Goal: Information Seeking & Learning: Learn about a topic

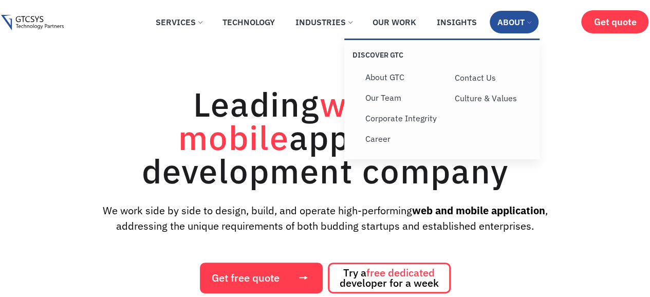
click at [515, 20] on link "About" at bounding box center [514, 22] width 49 height 23
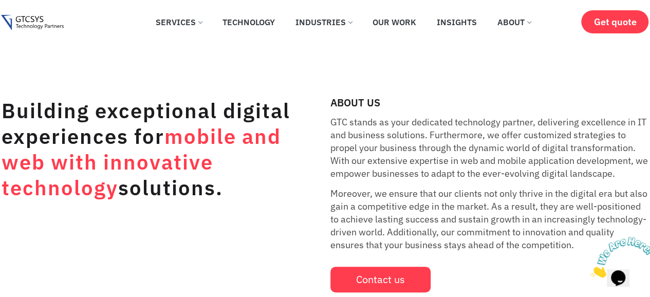
click at [293, 42] on div "✕ Services Application Services Web Application Mobile Application AI (Artifici…" at bounding box center [324, 23] width 647 height 46
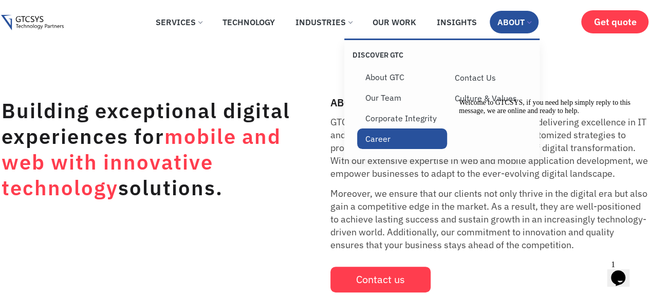
click at [391, 149] on link "Career" at bounding box center [402, 138] width 90 height 21
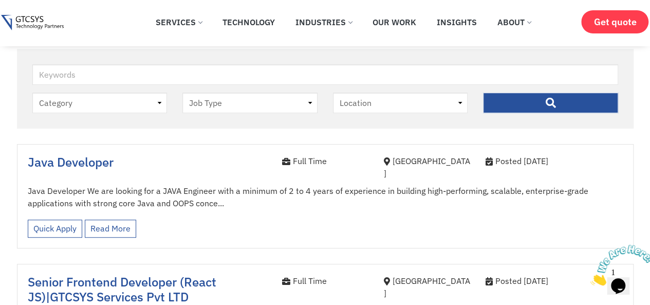
scroll to position [247, 0]
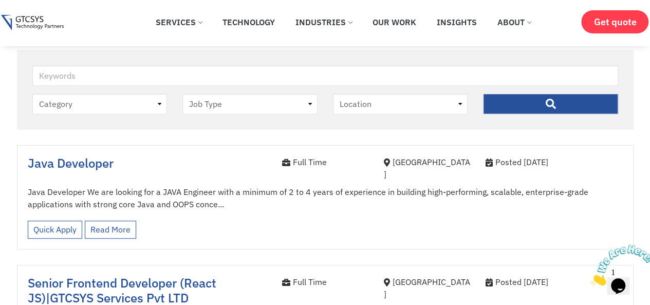
click at [169, 149] on div "Java Developer Full Time Ahmedabad Posted 3 months ago Java Developer We are lo…" at bounding box center [325, 197] width 617 height 104
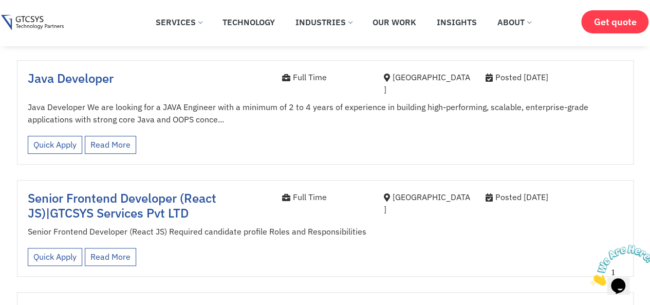
scroll to position [329, 0]
